Goal: Communication & Community: Share content

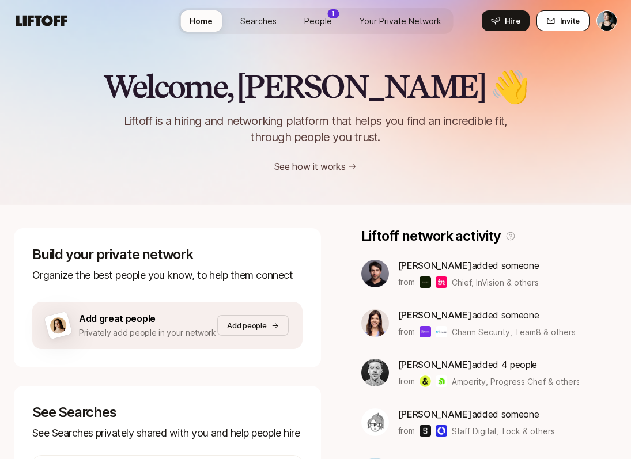
drag, startPoint x: 0, startPoint y: 0, endPoint x: 565, endPoint y: 24, distance: 565.2
click at [565, 24] on span "Invite" at bounding box center [570, 21] width 20 height 12
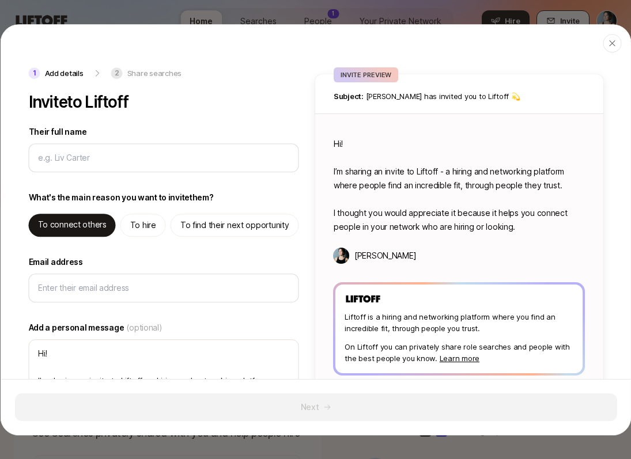
type textarea "x"
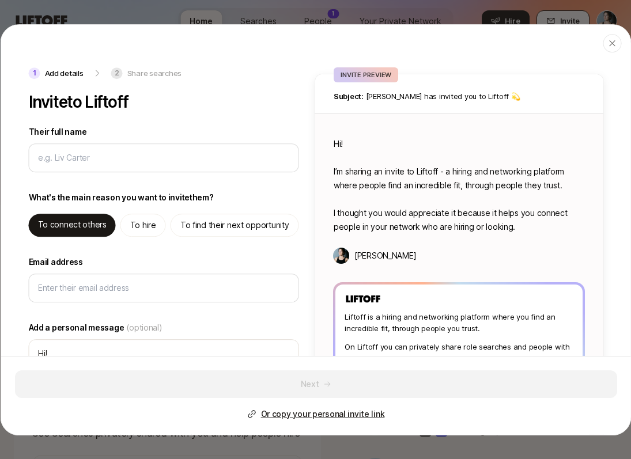
type input "N"
type textarea "x"
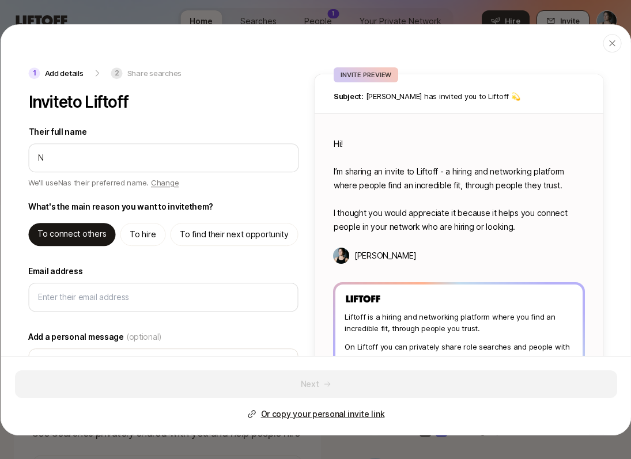
type input "Ni"
type textarea "x"
type input "Nic"
type textarea "x"
type input "Nico"
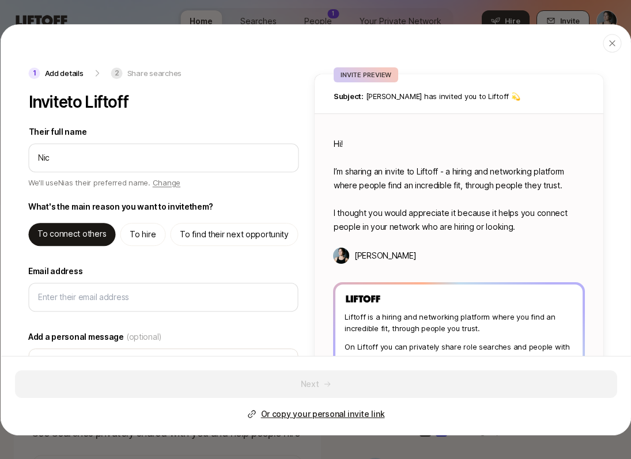
type textarea "x"
type input "[PERSON_NAME]"
type textarea "x"
type input "[PERSON_NAME]"
type textarea "x"
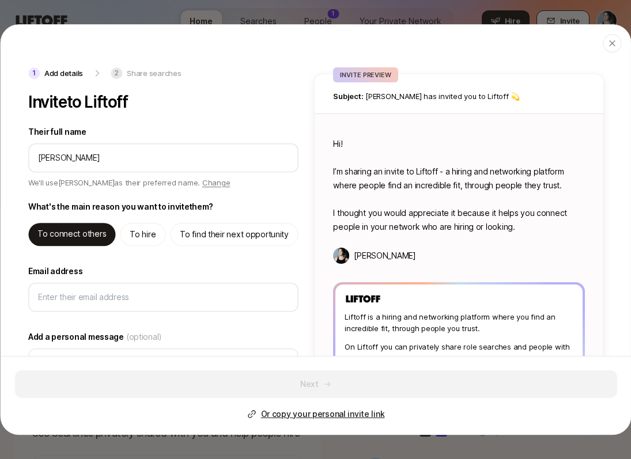
type input "[PERSON_NAME]"
type textarea "Hi [PERSON_NAME]! I’m sharing an invite to Liftoff - a hiring and networking pl…"
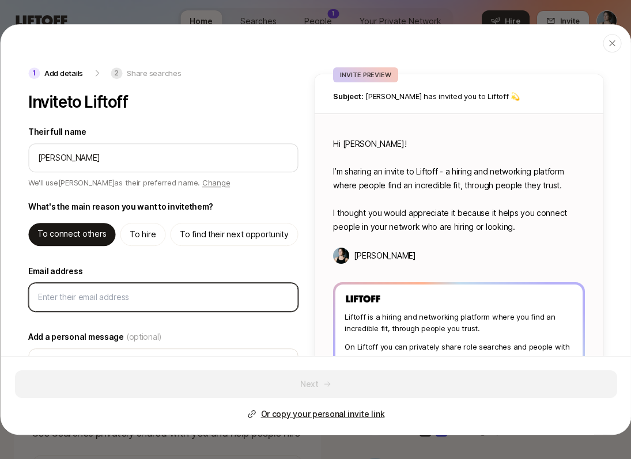
type textarea "x"
click at [152, 291] on input "Email address" at bounding box center [163, 297] width 251 height 14
paste input "[PERSON_NAME][EMAIL_ADDRESS][DOMAIN_NAME]"
type input "[PERSON_NAME][EMAIL_ADDRESS][DOMAIN_NAME]"
type textarea "x"
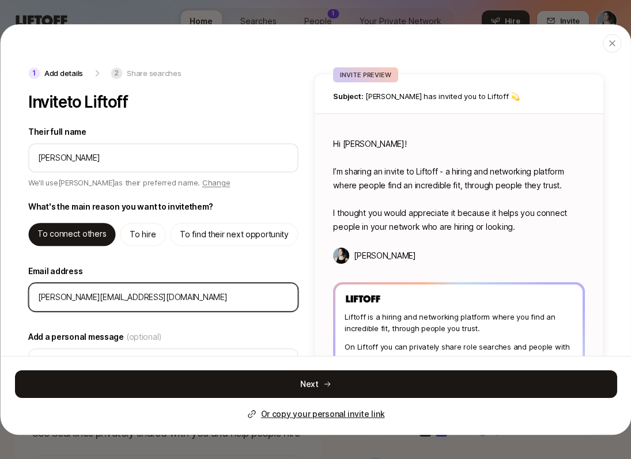
scroll to position [118, 0]
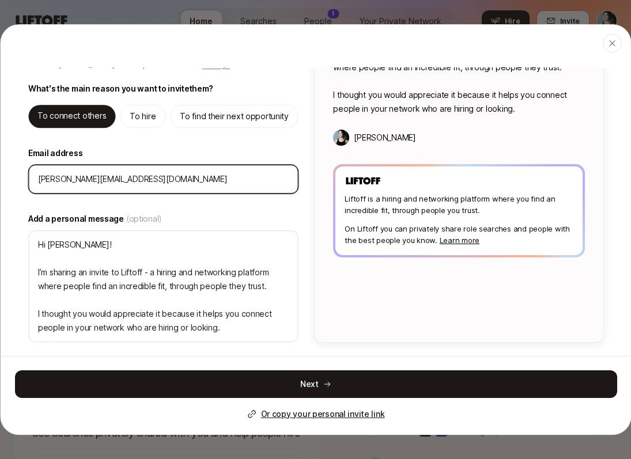
type input "[PERSON_NAME][EMAIL_ADDRESS][DOMAIN_NAME]"
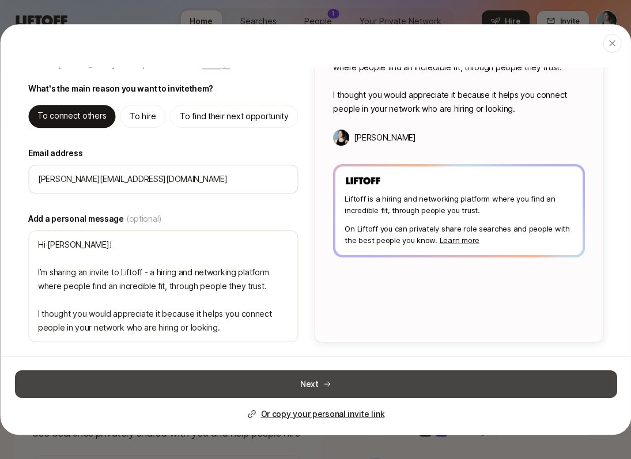
drag, startPoint x: 152, startPoint y: 291, endPoint x: 150, endPoint y: 383, distance: 91.6
click at [150, 383] on button "Next" at bounding box center [315, 384] width 602 height 28
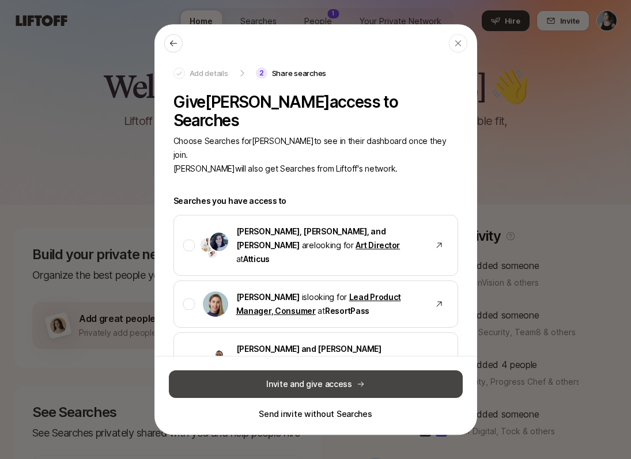
click at [267, 383] on button "Invite and give access" at bounding box center [316, 384] width 294 height 28
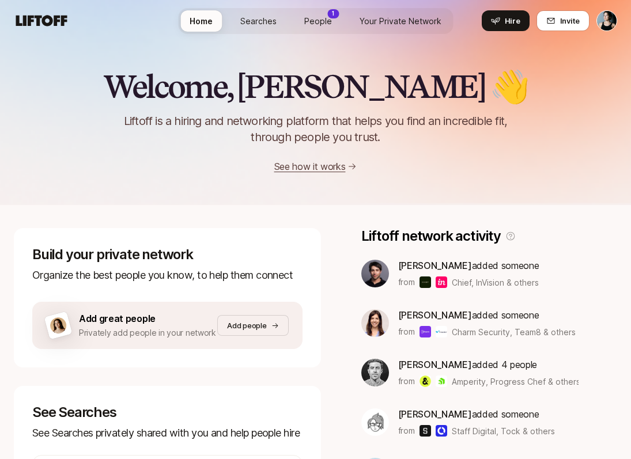
click at [311, 17] on span "People" at bounding box center [318, 21] width 28 height 12
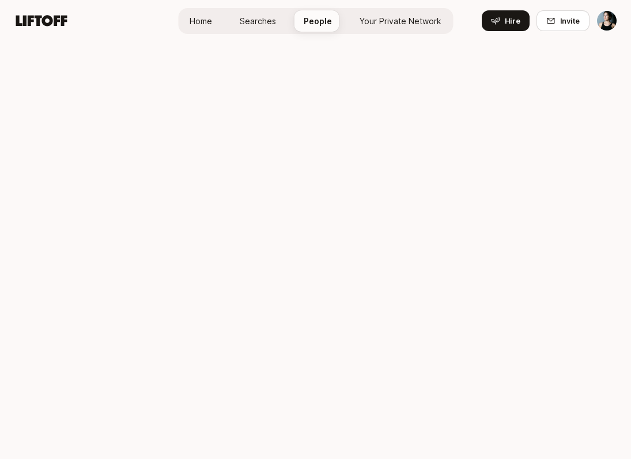
click at [313, 22] on span "People" at bounding box center [318, 21] width 28 height 12
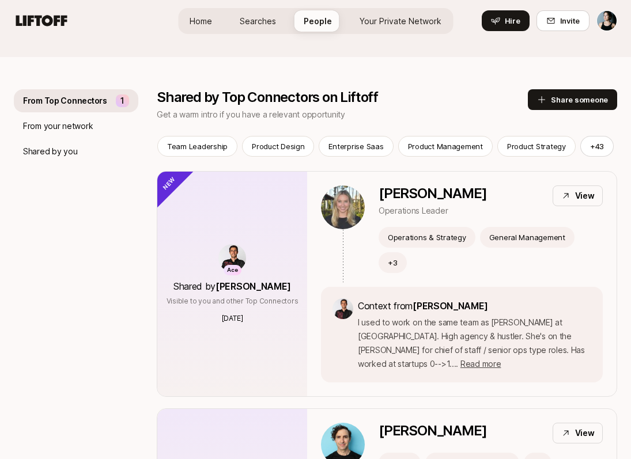
scroll to position [104, 0]
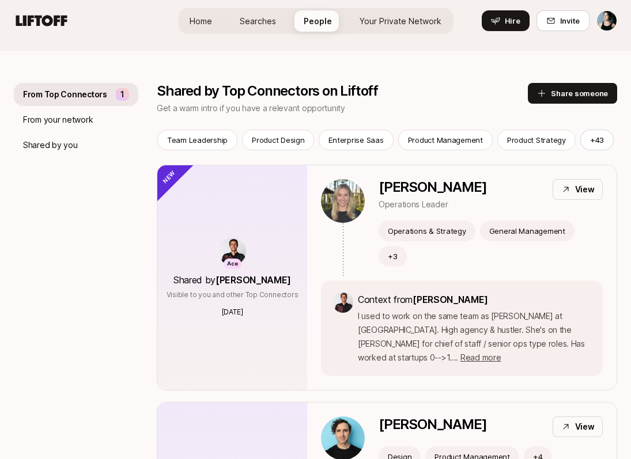
click at [240, 25] on link "Searches" at bounding box center [258, 20] width 55 height 21
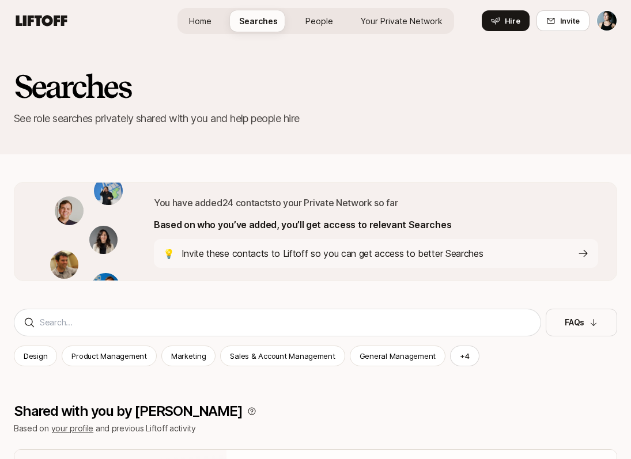
drag, startPoint x: 240, startPoint y: 25, endPoint x: 200, endPoint y: 24, distance: 40.4
click at [200, 24] on span "Home" at bounding box center [200, 21] width 22 height 12
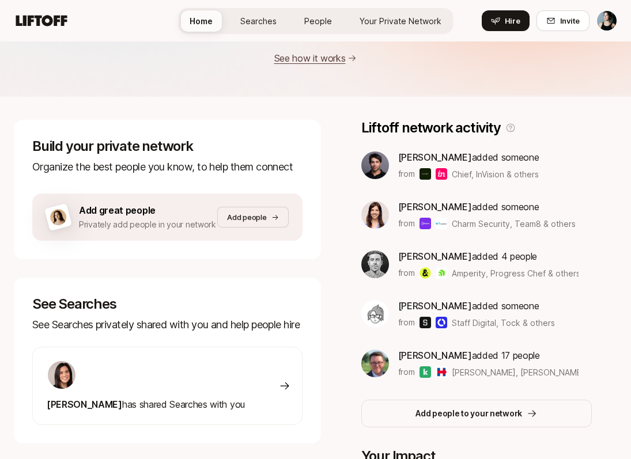
scroll to position [109, 0]
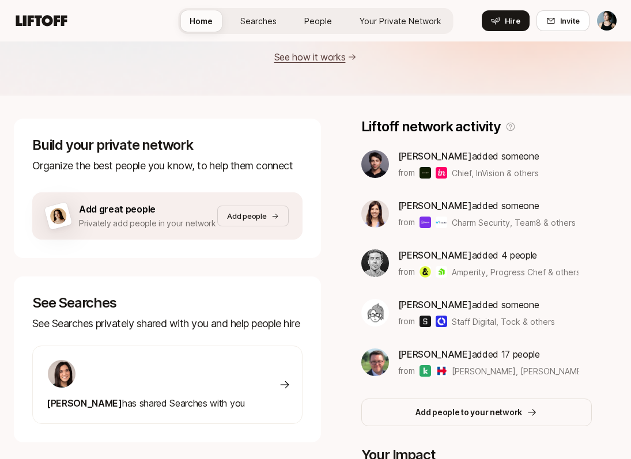
click at [458, 419] on p "Add people to your network" at bounding box center [468, 413] width 107 height 14
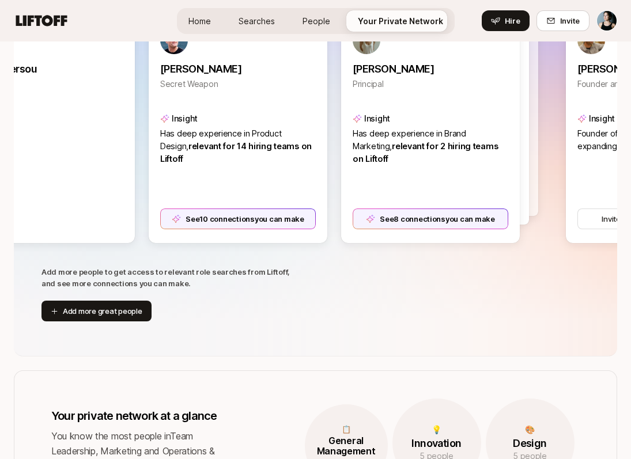
scroll to position [301, 0]
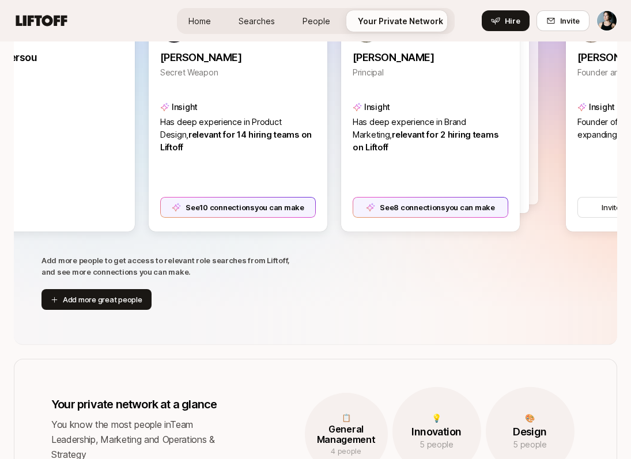
click at [111, 297] on button "Add more great people" at bounding box center [96, 299] width 110 height 21
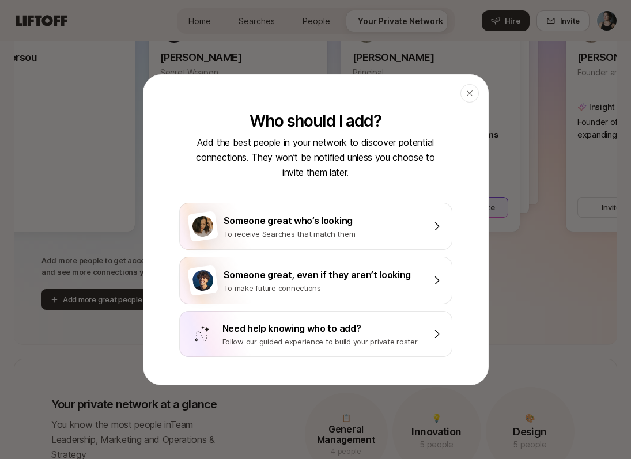
click at [279, 224] on div "Someone great who’s looking" at bounding box center [324, 220] width 201 height 15
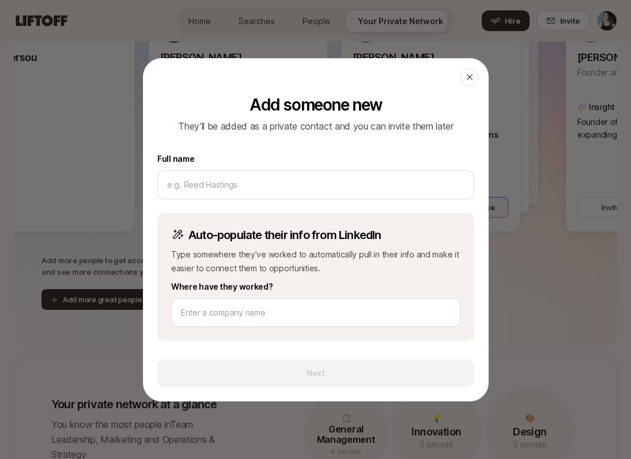
click at [473, 76] on icon at bounding box center [469, 77] width 9 height 9
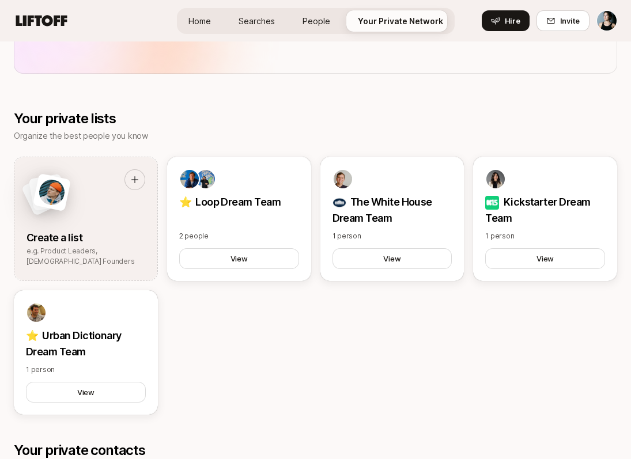
scroll to position [965, 0]
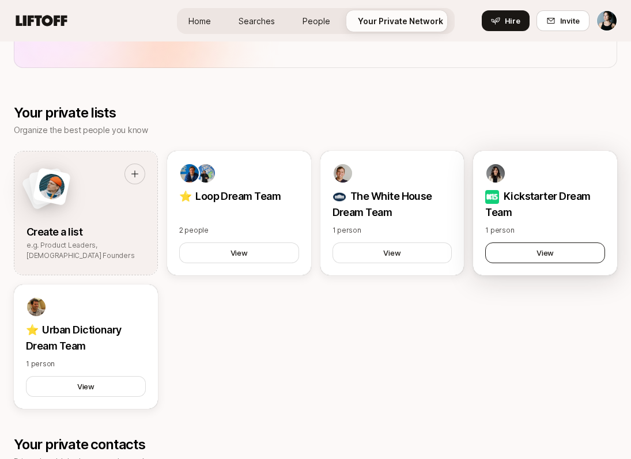
click at [572, 259] on button "View" at bounding box center [545, 253] width 120 height 21
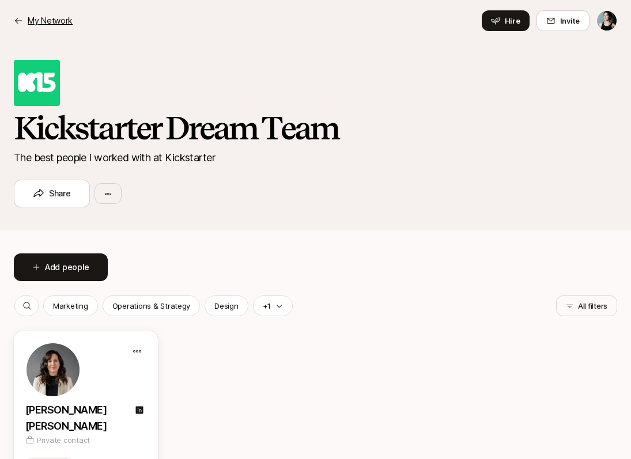
click at [46, 16] on p "My Network" at bounding box center [50, 21] width 45 height 14
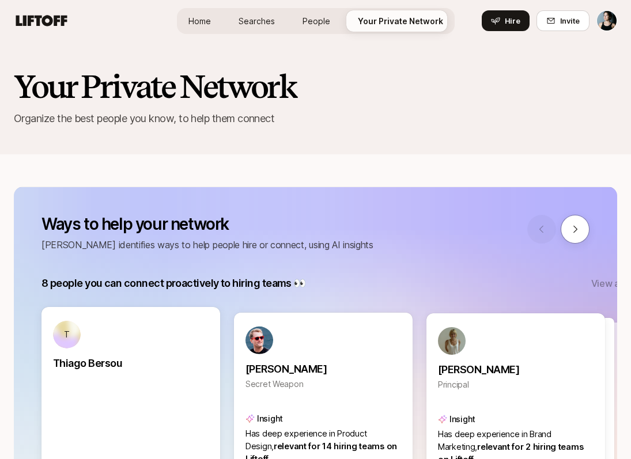
scroll to position [965, 0]
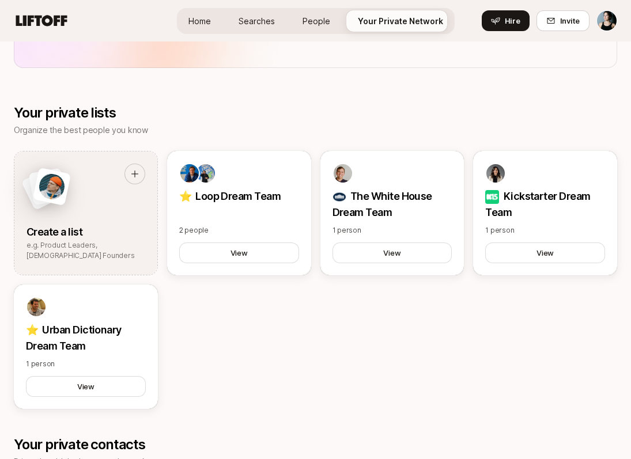
drag, startPoint x: 46, startPoint y: 16, endPoint x: 114, endPoint y: 46, distance: 75.1
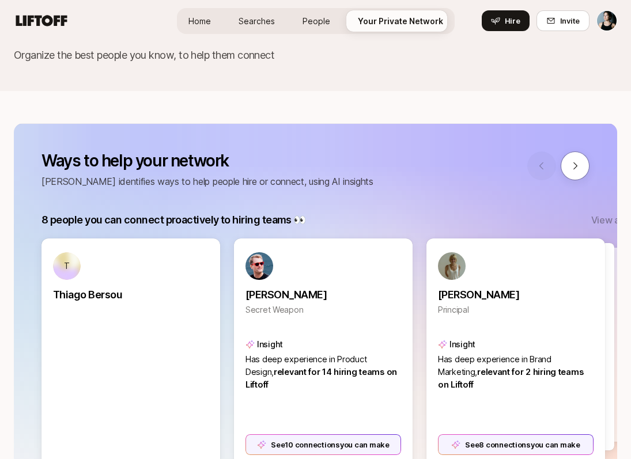
scroll to position [0, 0]
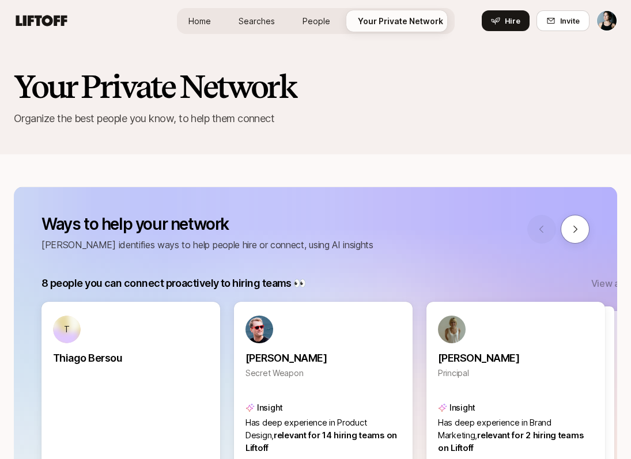
drag, startPoint x: 114, startPoint y: 46, endPoint x: 263, endPoint y: 22, distance: 151.2
click at [264, 22] on span "Searches" at bounding box center [257, 21] width 36 height 12
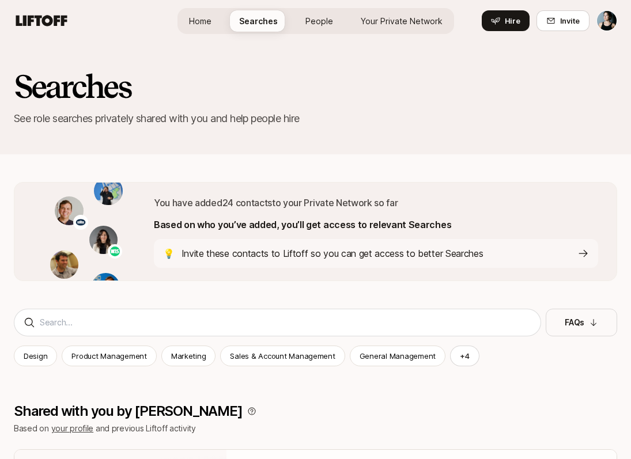
drag, startPoint x: 263, startPoint y: 22, endPoint x: 216, endPoint y: 18, distance: 48.0
click at [216, 18] on link "Home" at bounding box center [200, 20] width 41 height 21
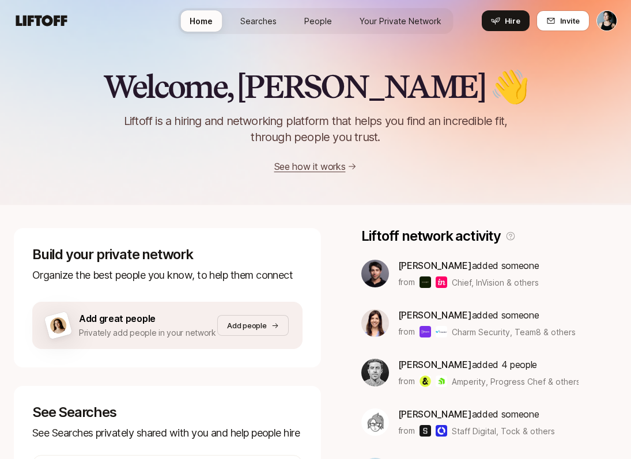
click at [338, 17] on link "People" at bounding box center [318, 20] width 46 height 21
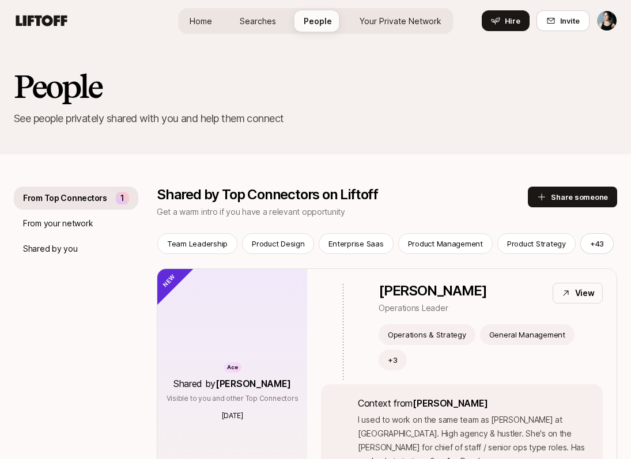
scroll to position [104, 0]
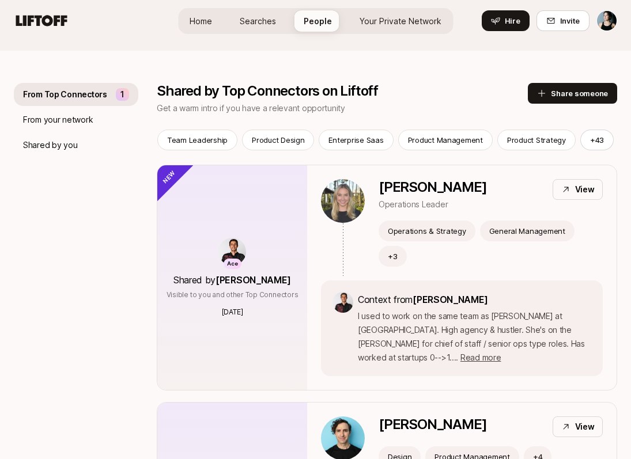
click at [599, 89] on button "Share someone" at bounding box center [572, 93] width 89 height 21
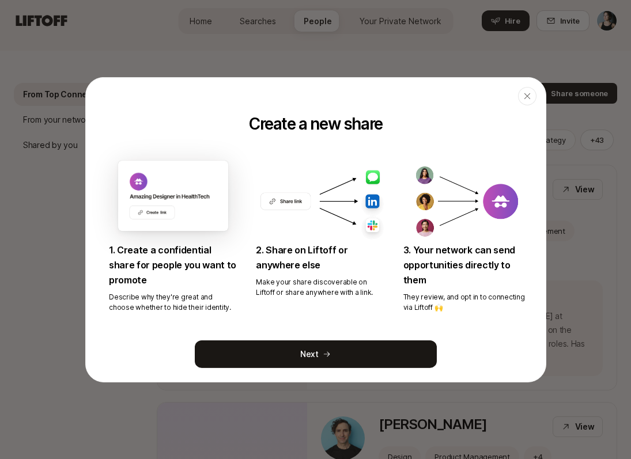
click at [306, 355] on button "Next" at bounding box center [316, 355] width 242 height 28
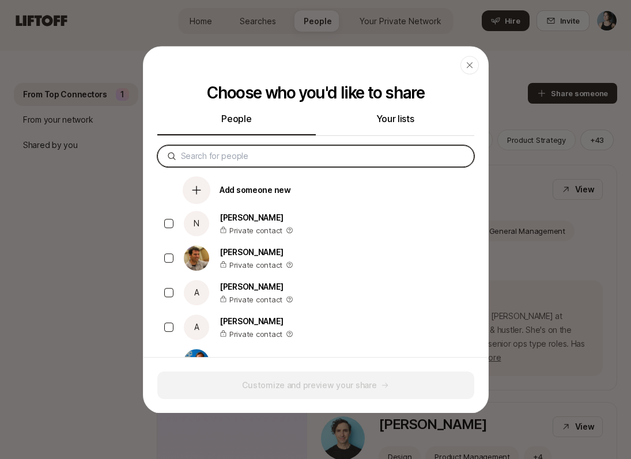
drag, startPoint x: 216, startPoint y: 18, endPoint x: 248, endPoint y: 154, distance: 139.9
click at [248, 154] on input at bounding box center [323, 156] width 284 height 14
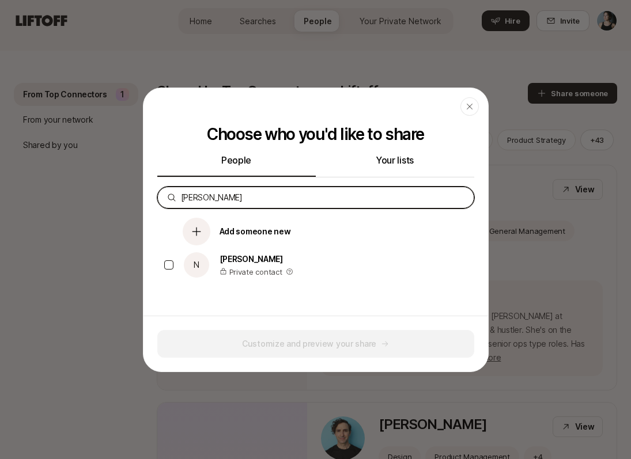
type input "[PERSON_NAME]"
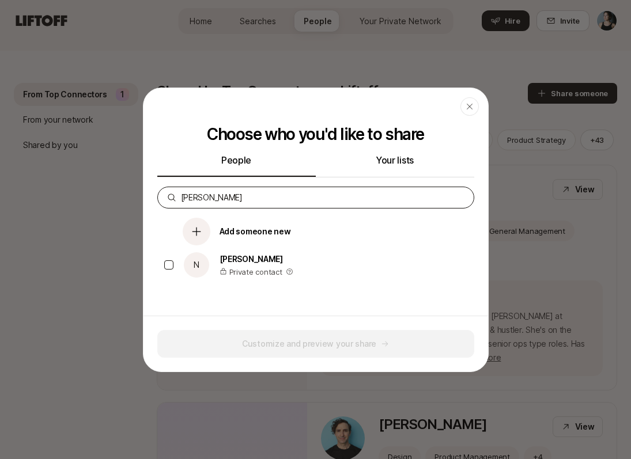
click at [166, 262] on button "button" at bounding box center [168, 264] width 9 height 9
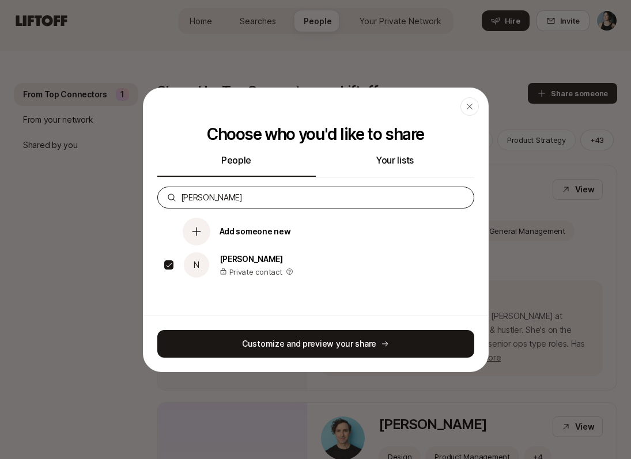
click at [256, 347] on button "Customize and preview your share" at bounding box center [315, 344] width 317 height 28
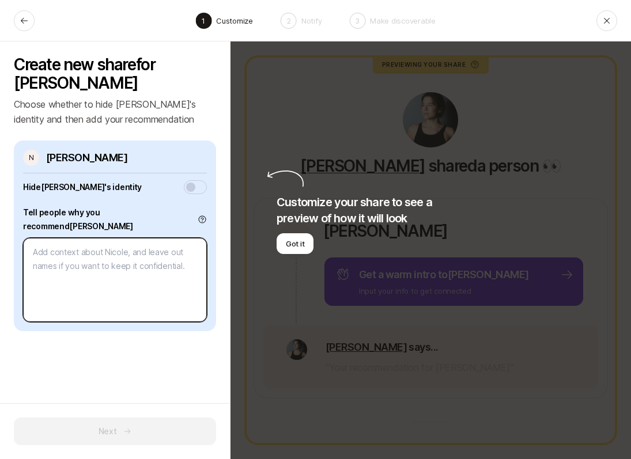
type textarea "x"
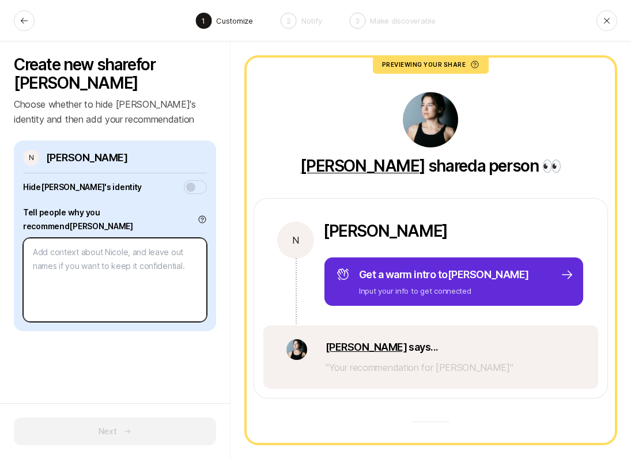
click at [150, 238] on textarea at bounding box center [115, 280] width 184 height 84
